Goal: Check status: Check status

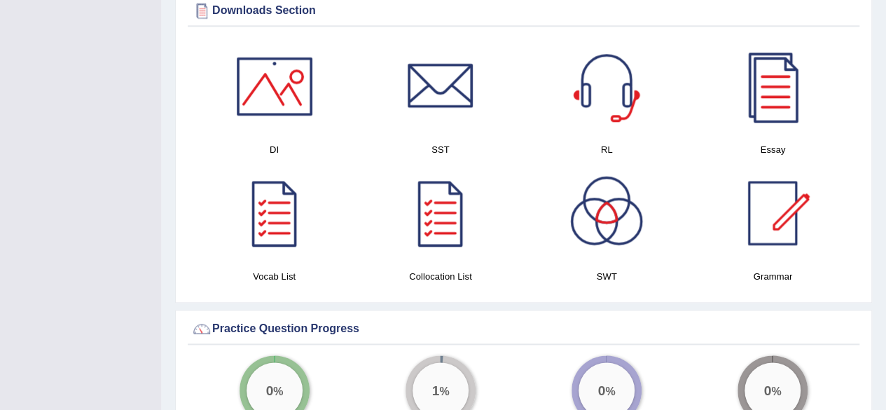
scroll to position [728, 0]
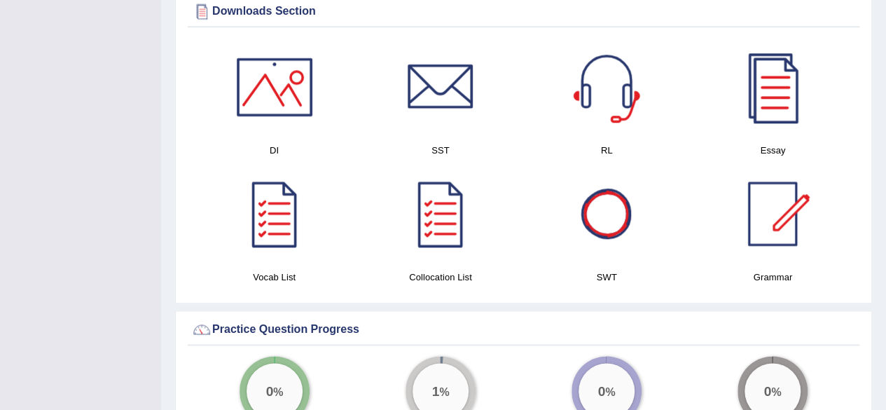
click at [775, 92] on div at bounding box center [773, 87] width 98 height 98
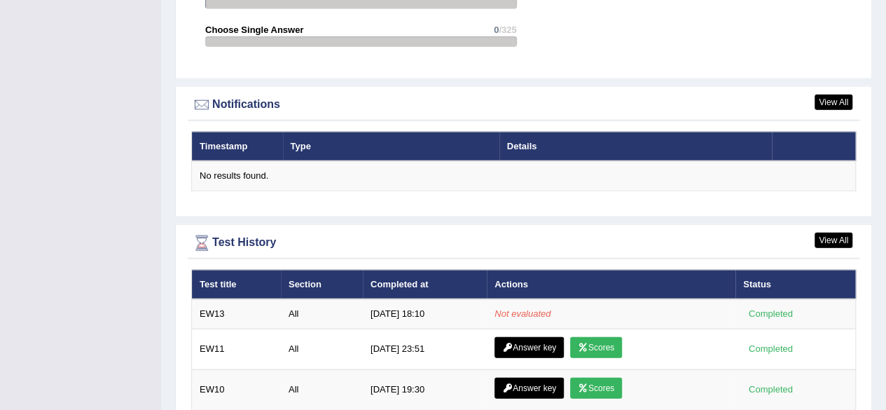
scroll to position [1634, 0]
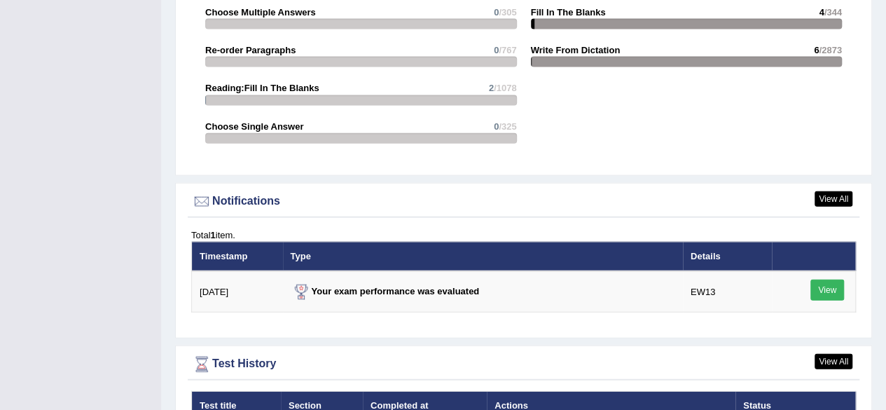
scroll to position [1541, 0]
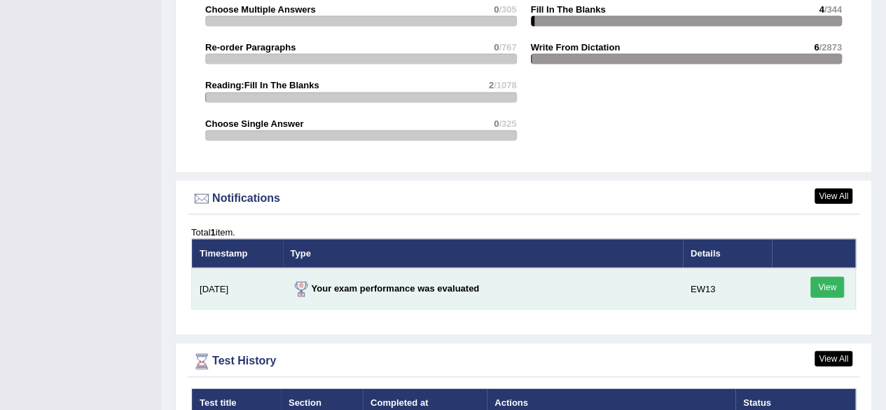
click at [825, 277] on link "View" at bounding box center [828, 287] width 34 height 21
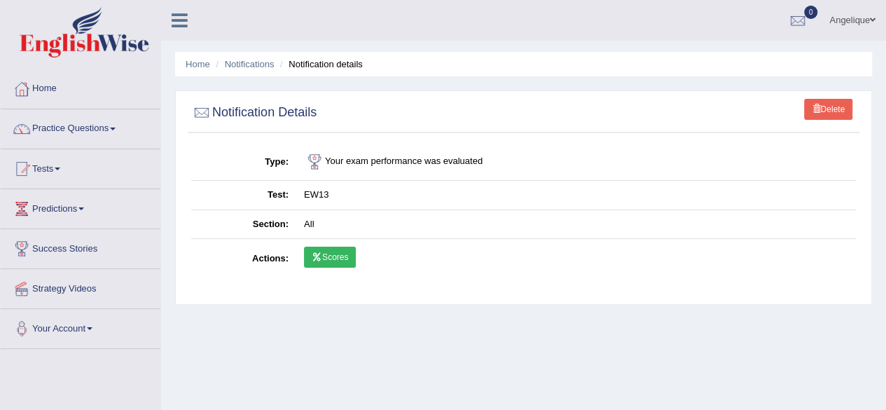
click at [330, 252] on link "Scores" at bounding box center [330, 257] width 52 height 21
click at [825, 104] on link "Delete" at bounding box center [828, 109] width 48 height 21
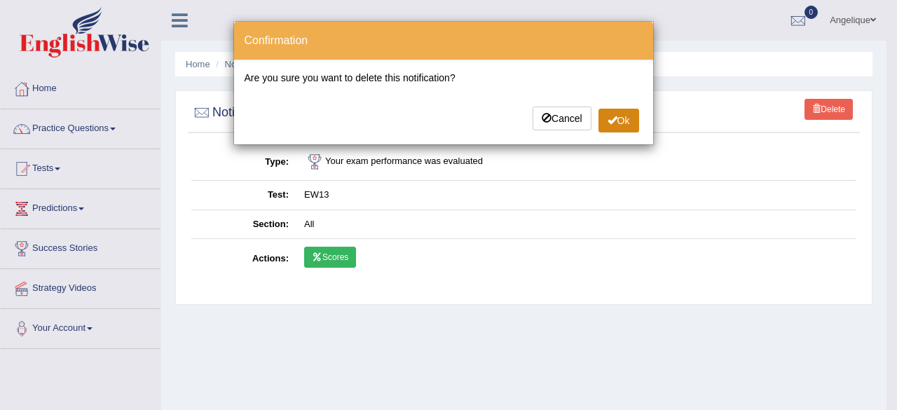
click at [624, 123] on button "Ok" at bounding box center [618, 121] width 41 height 24
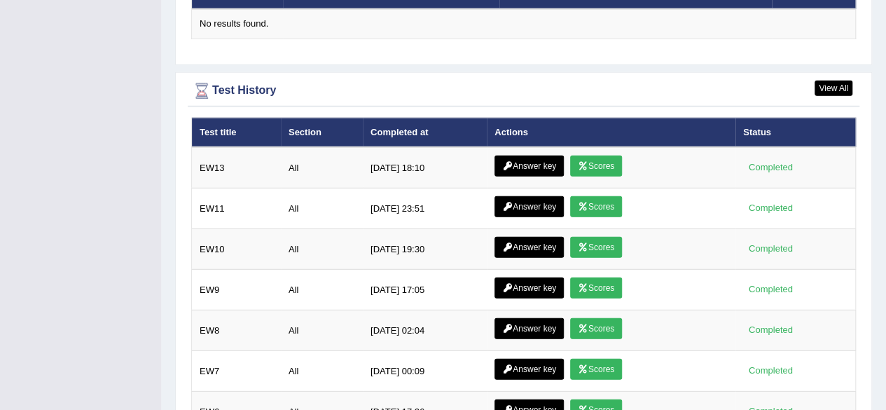
scroll to position [1838, 0]
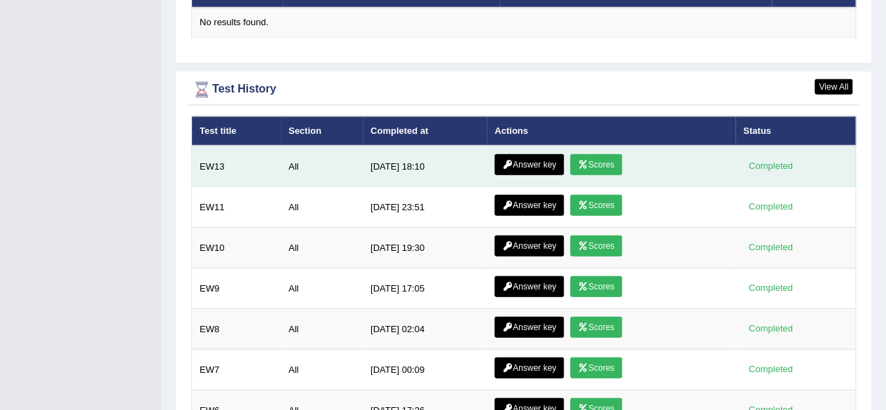
click at [523, 154] on link "Answer key" at bounding box center [529, 164] width 69 height 21
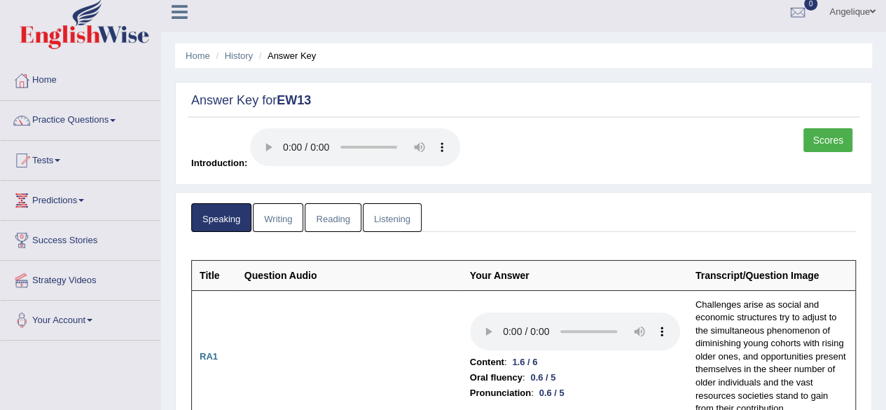
scroll to position [7, 0]
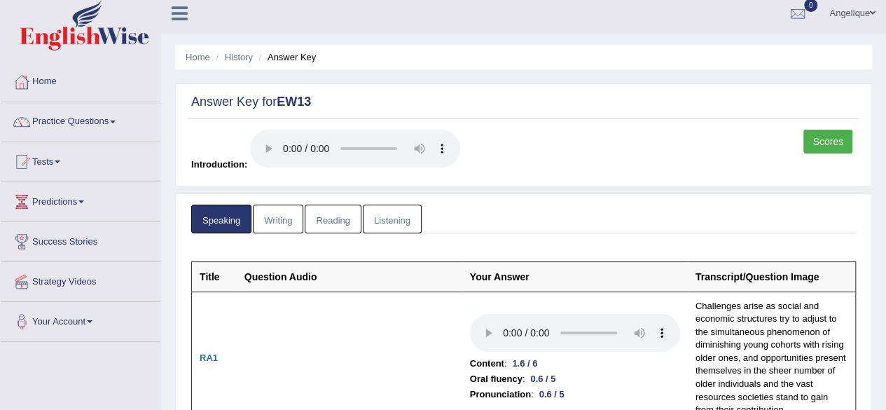
click at [823, 141] on link "Scores" at bounding box center [828, 142] width 49 height 24
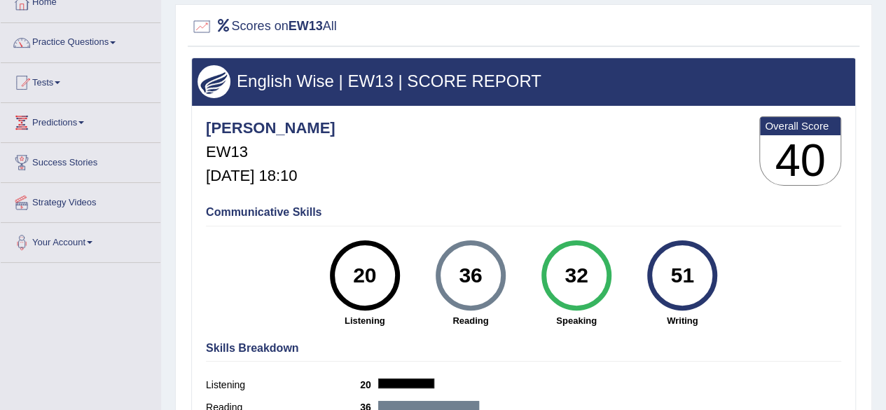
scroll to position [85, 0]
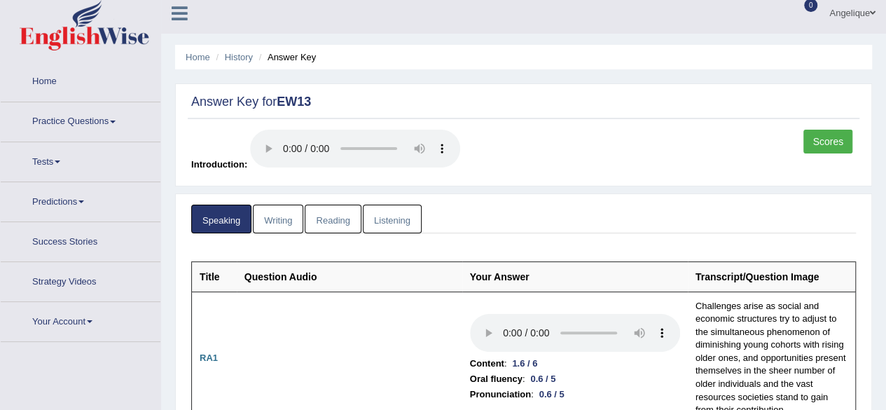
click at [270, 219] on link "Writing" at bounding box center [278, 219] width 50 height 29
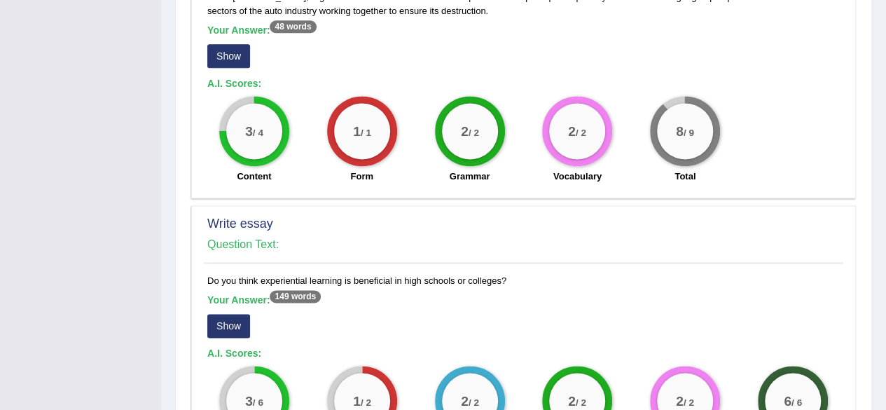
scroll to position [904, 0]
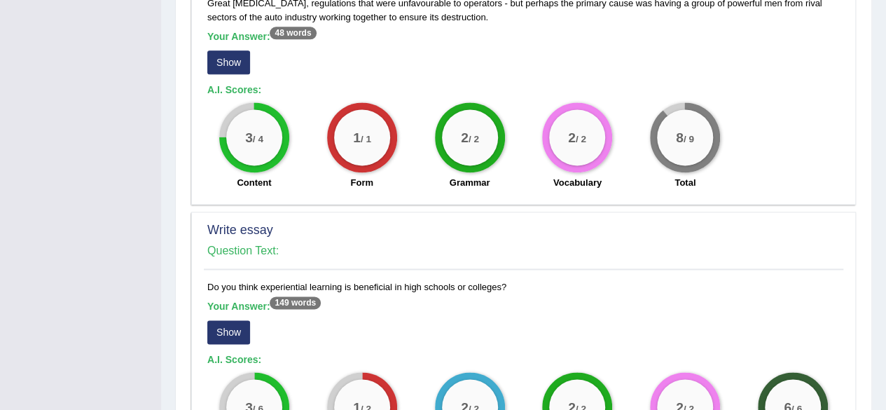
click at [231, 322] on button "Show" at bounding box center [228, 332] width 43 height 24
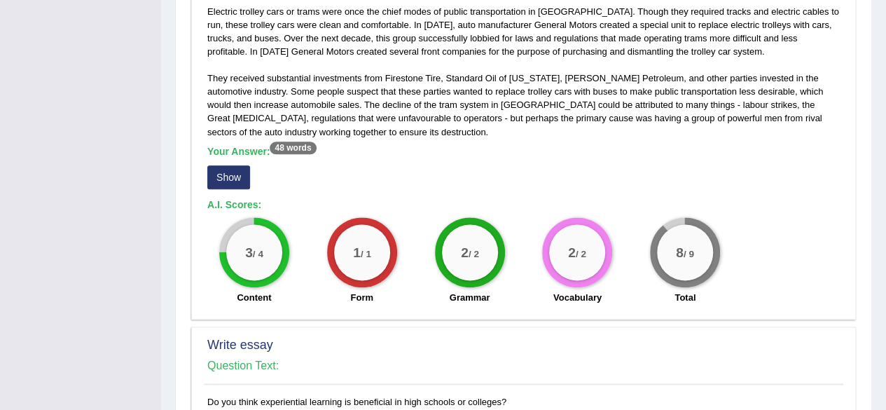
scroll to position [788, 0]
click at [234, 173] on button "Show" at bounding box center [228, 178] width 43 height 24
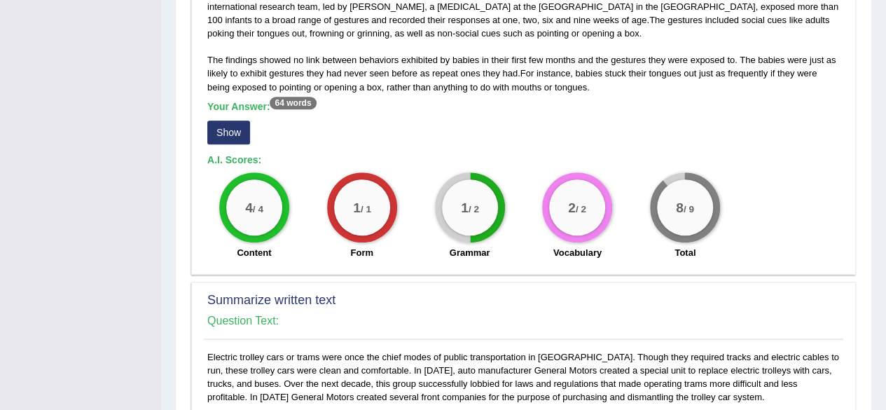
scroll to position [440, 0]
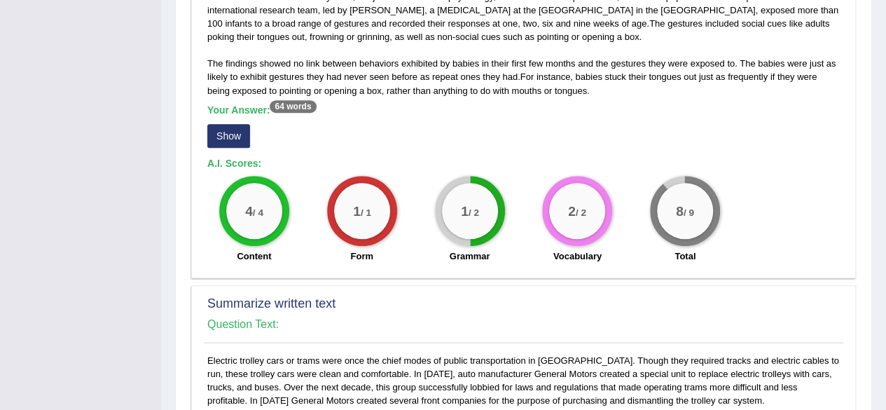
click at [230, 132] on button "Show" at bounding box center [228, 136] width 43 height 24
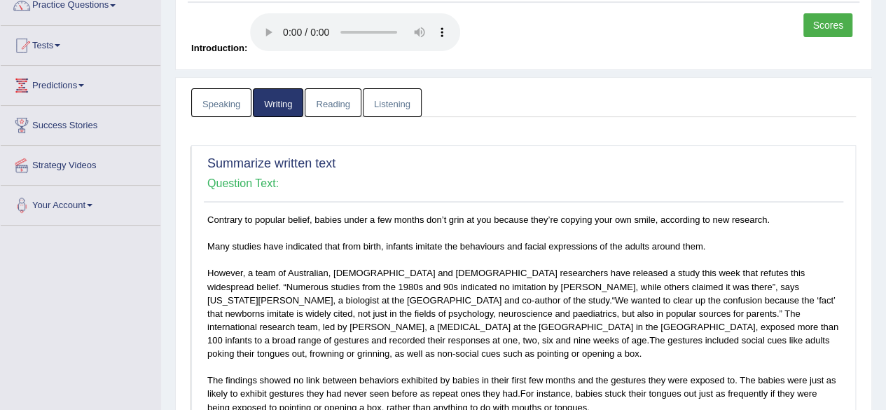
scroll to position [123, 0]
click at [339, 100] on link "Reading" at bounding box center [333, 103] width 56 height 29
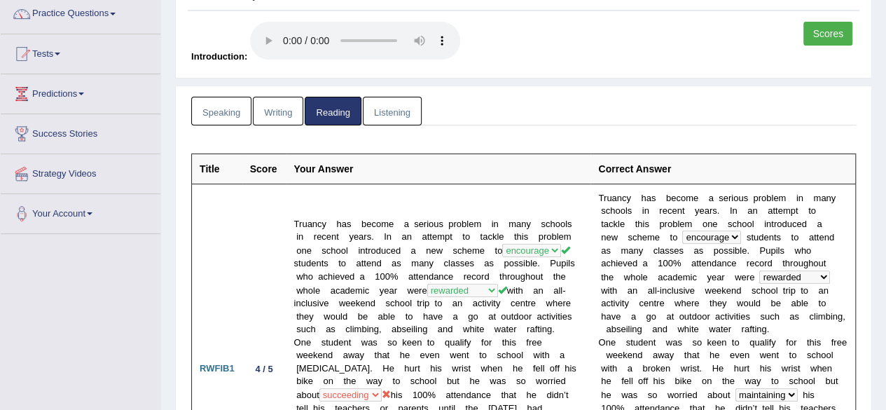
scroll to position [114, 0]
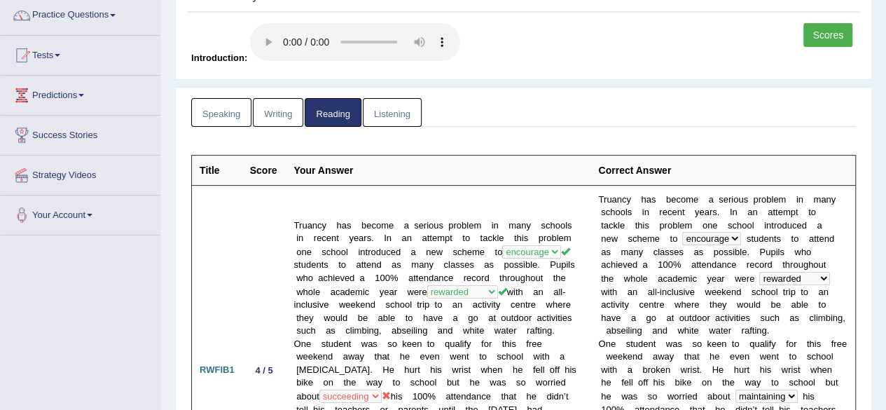
click at [393, 113] on link "Listening" at bounding box center [392, 112] width 59 height 29
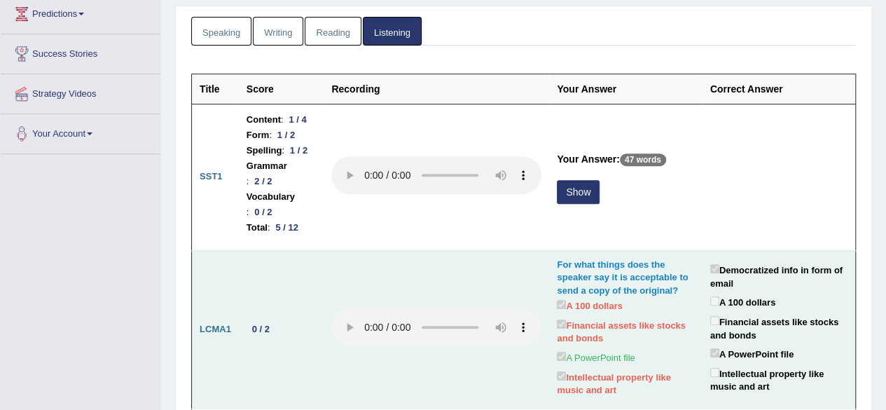
scroll to position [195, 0]
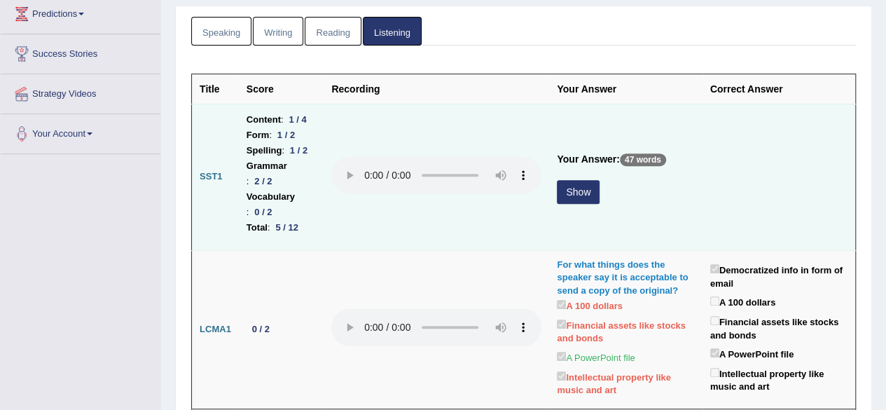
click at [664, 153] on p "47 words" at bounding box center [643, 159] width 46 height 13
click at [589, 180] on button "Show" at bounding box center [578, 192] width 43 height 24
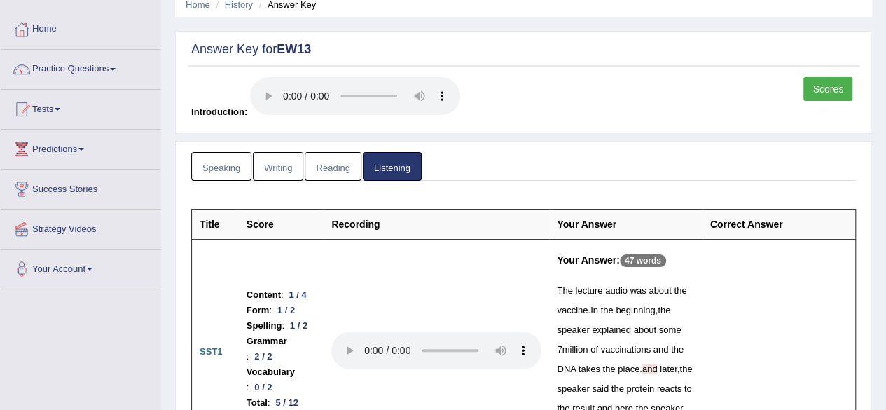
scroll to position [0, 0]
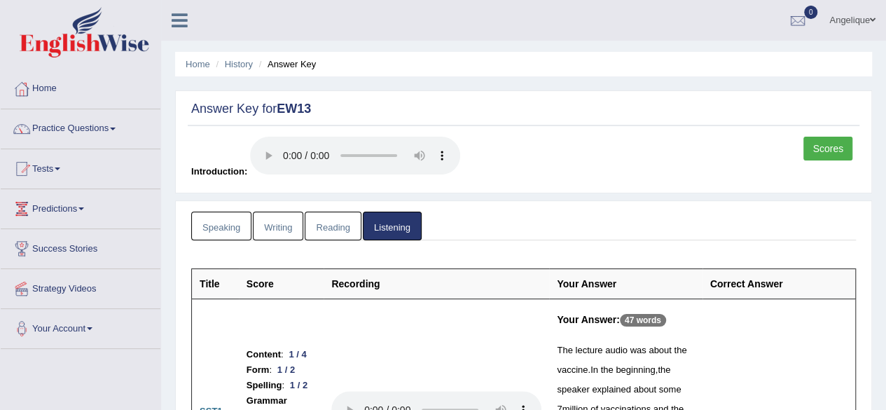
click at [816, 148] on link "Scores" at bounding box center [828, 149] width 49 height 24
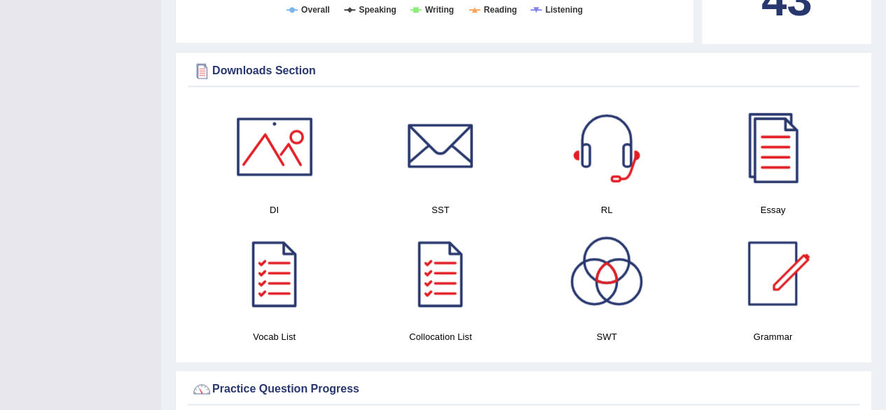
scroll to position [671, 0]
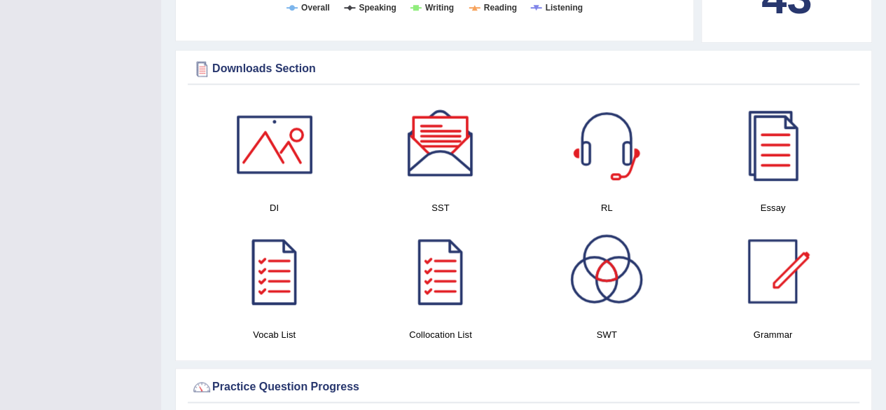
click at [276, 273] on div at bounding box center [275, 271] width 98 height 98
